Goal: Find specific page/section: Find specific page/section

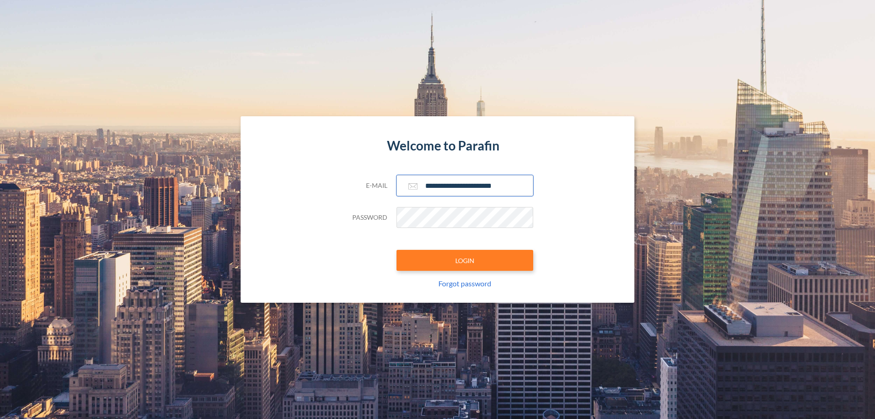
type input "**********"
click at [465, 260] on button "LOGIN" at bounding box center [465, 260] width 137 height 21
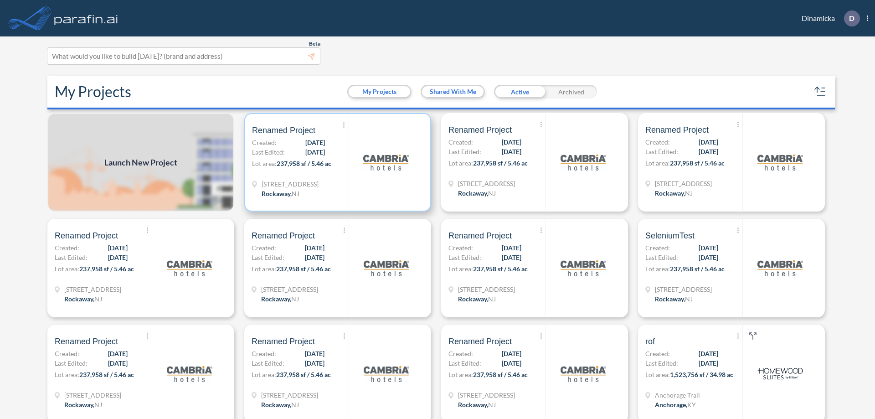
scroll to position [2, 0]
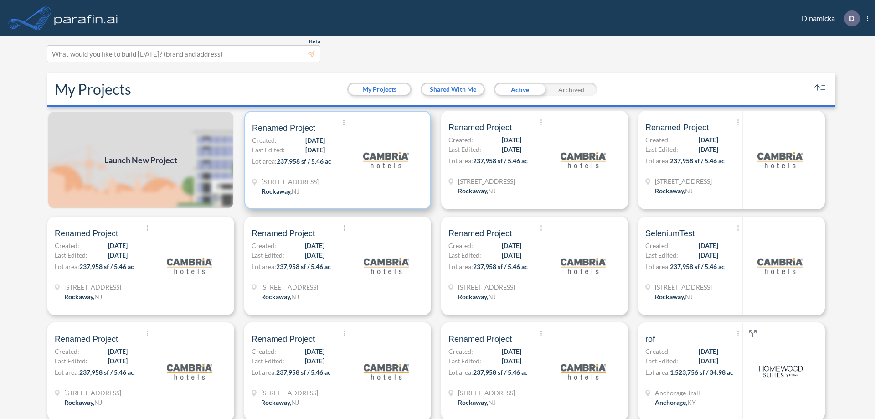
click at [336, 160] on p "Lot area: 237,958 sf / 5.46 ac" at bounding box center [300, 162] width 97 height 13
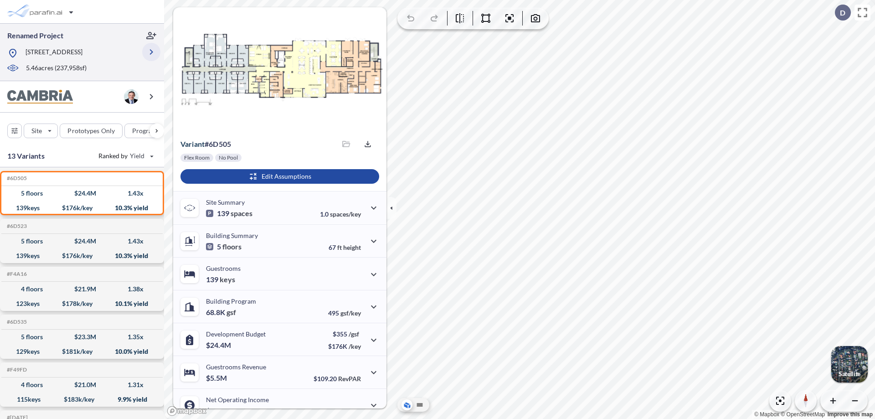
click at [151, 52] on icon "button" at bounding box center [151, 51] width 11 height 11
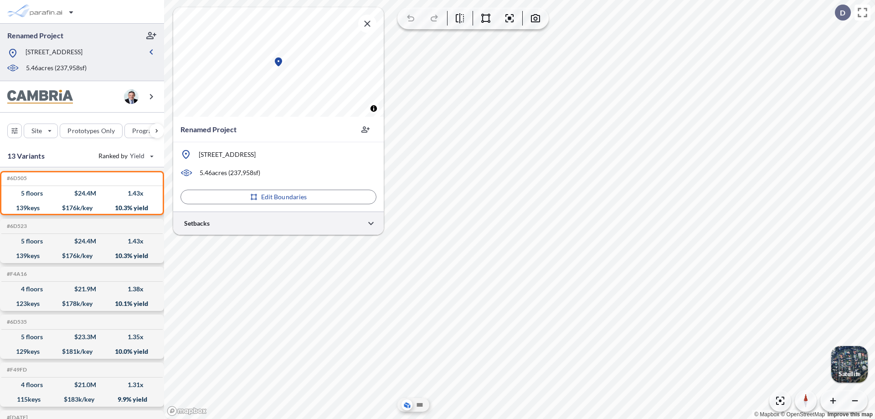
click at [278, 223] on div at bounding box center [278, 222] width 211 height 23
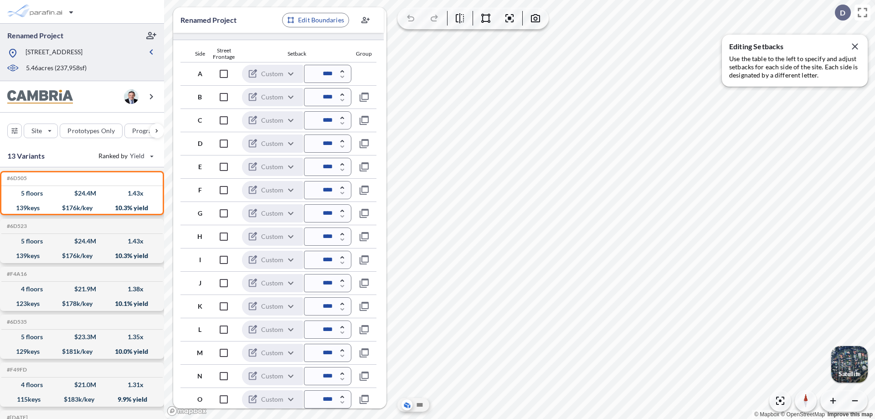
scroll to position [246, 0]
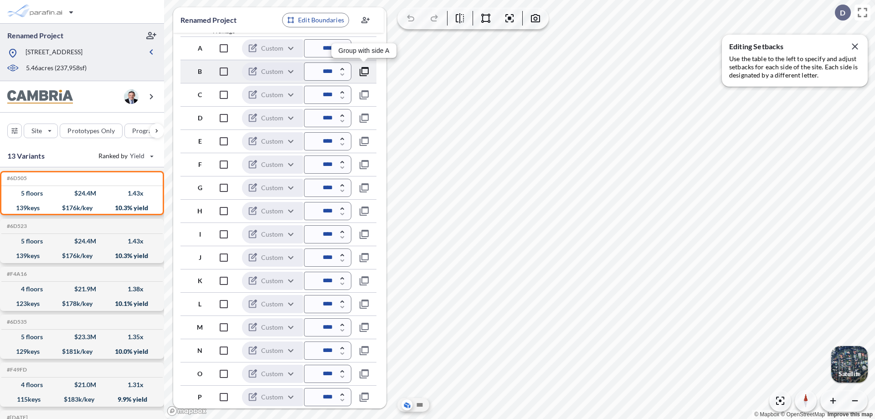
click at [364, 71] on icon "button" at bounding box center [364, 71] width 11 height 11
